Goal: Task Accomplishment & Management: Manage account settings

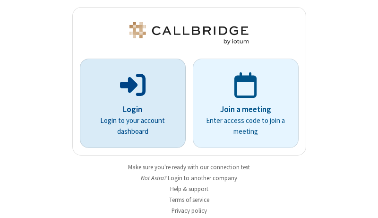
click at [129, 109] on p "Login" at bounding box center [132, 109] width 79 height 12
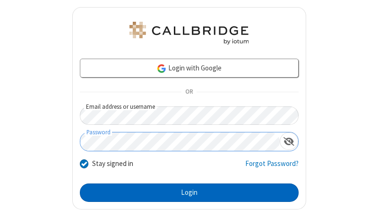
click at [185, 192] on button "Login" at bounding box center [189, 192] width 219 height 19
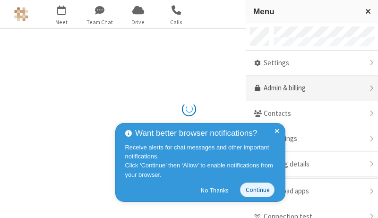
click at [309, 88] on link "Admin & billing" at bounding box center [312, 89] width 132 height 26
